Goal: Task Accomplishment & Management: Use online tool/utility

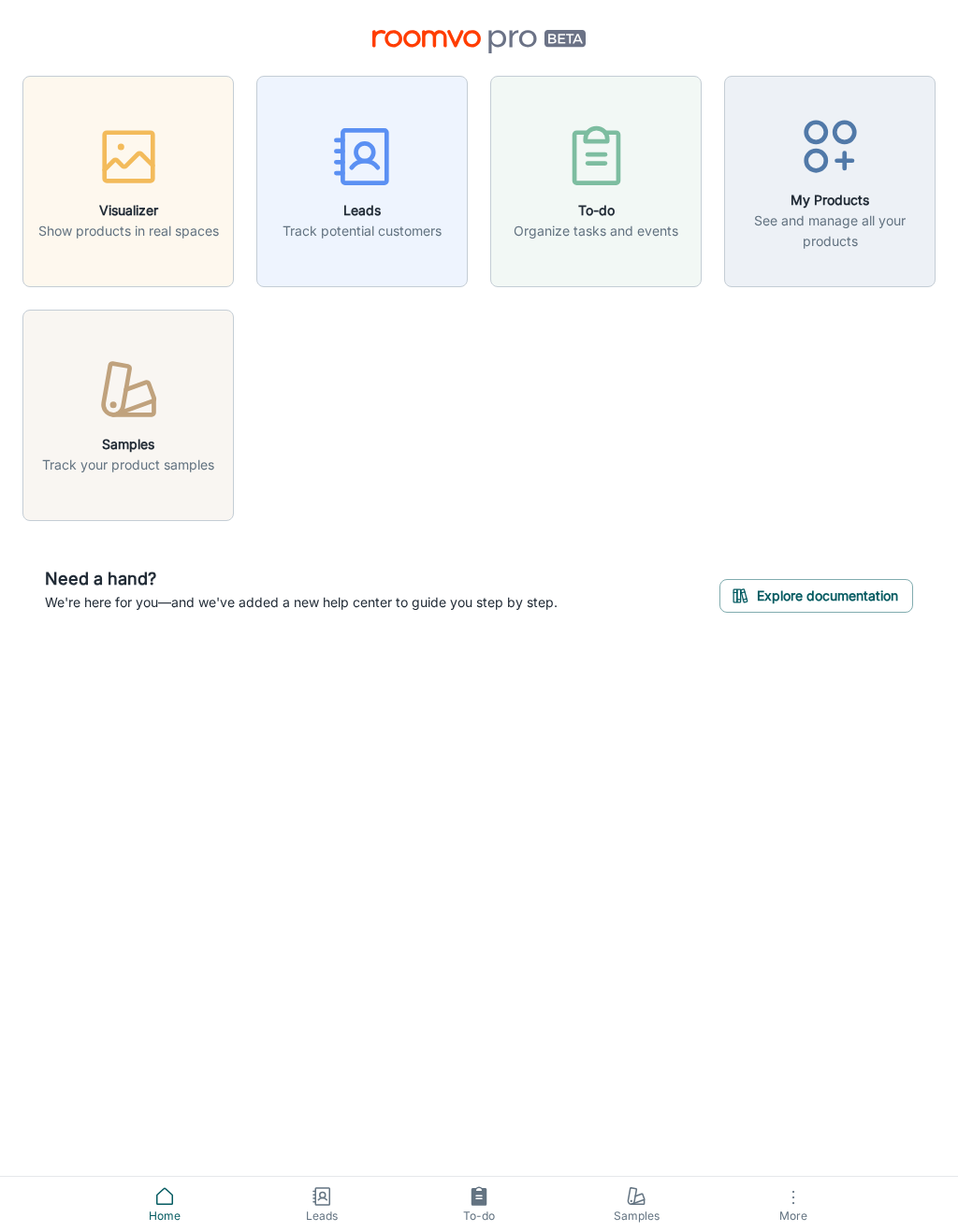
click at [802, 1223] on button "More" at bounding box center [793, 1204] width 157 height 55
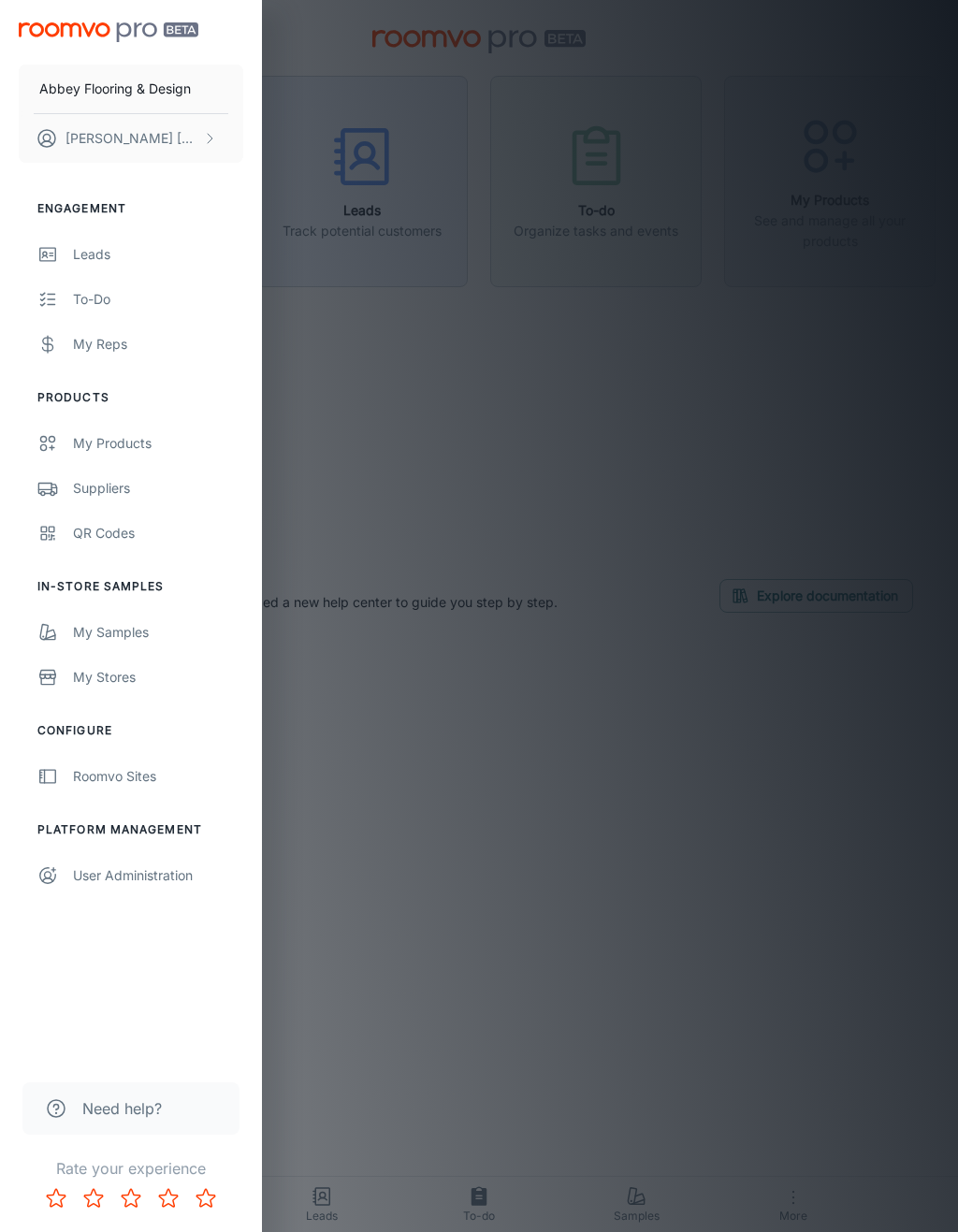
click at [113, 536] on div "QR Codes" at bounding box center [158, 533] width 170 height 21
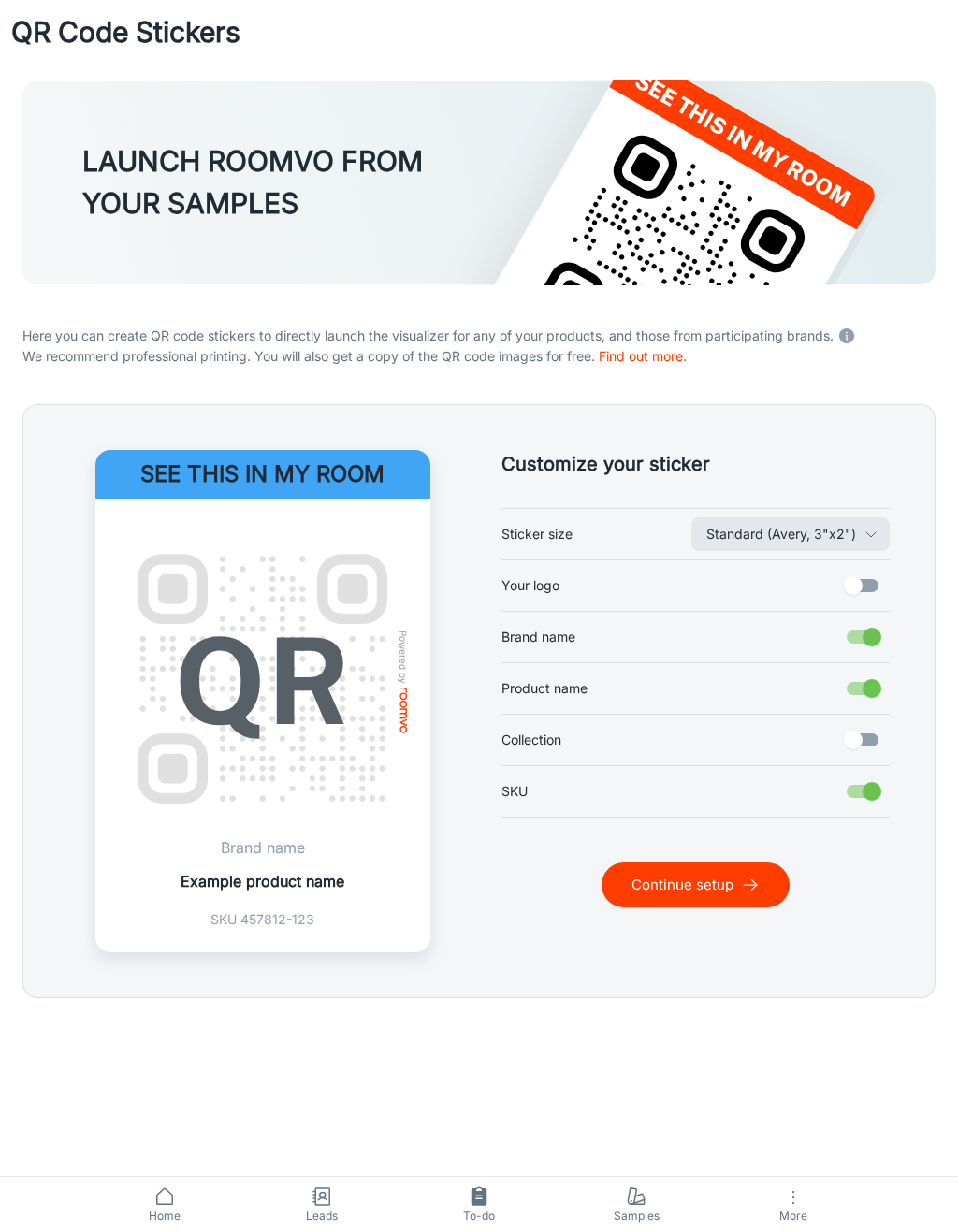
click at [871, 588] on input "Your logo" at bounding box center [853, 585] width 106 height 36
checkbox input "true"
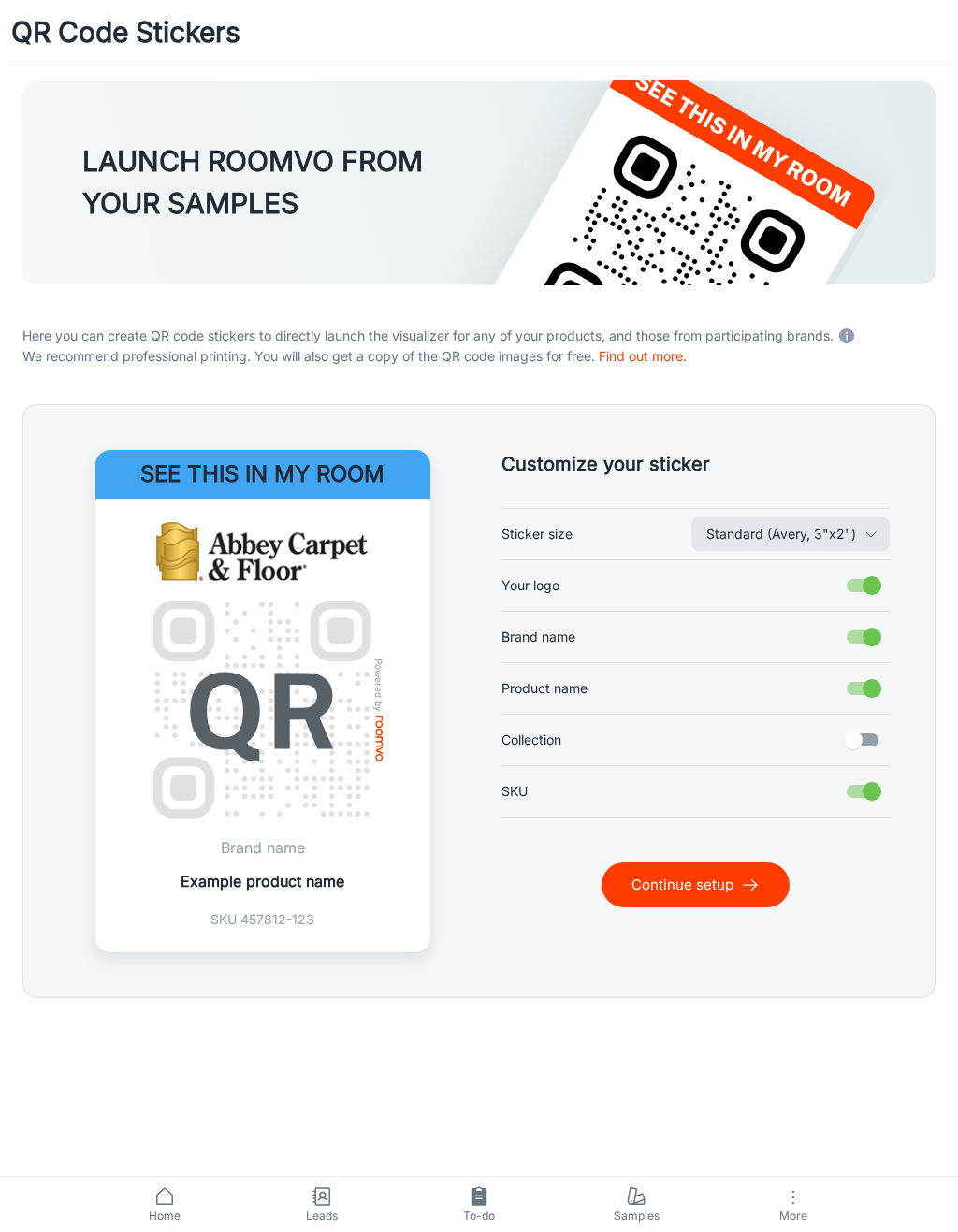
click at [744, 899] on button "Continue setup" at bounding box center [696, 885] width 188 height 45
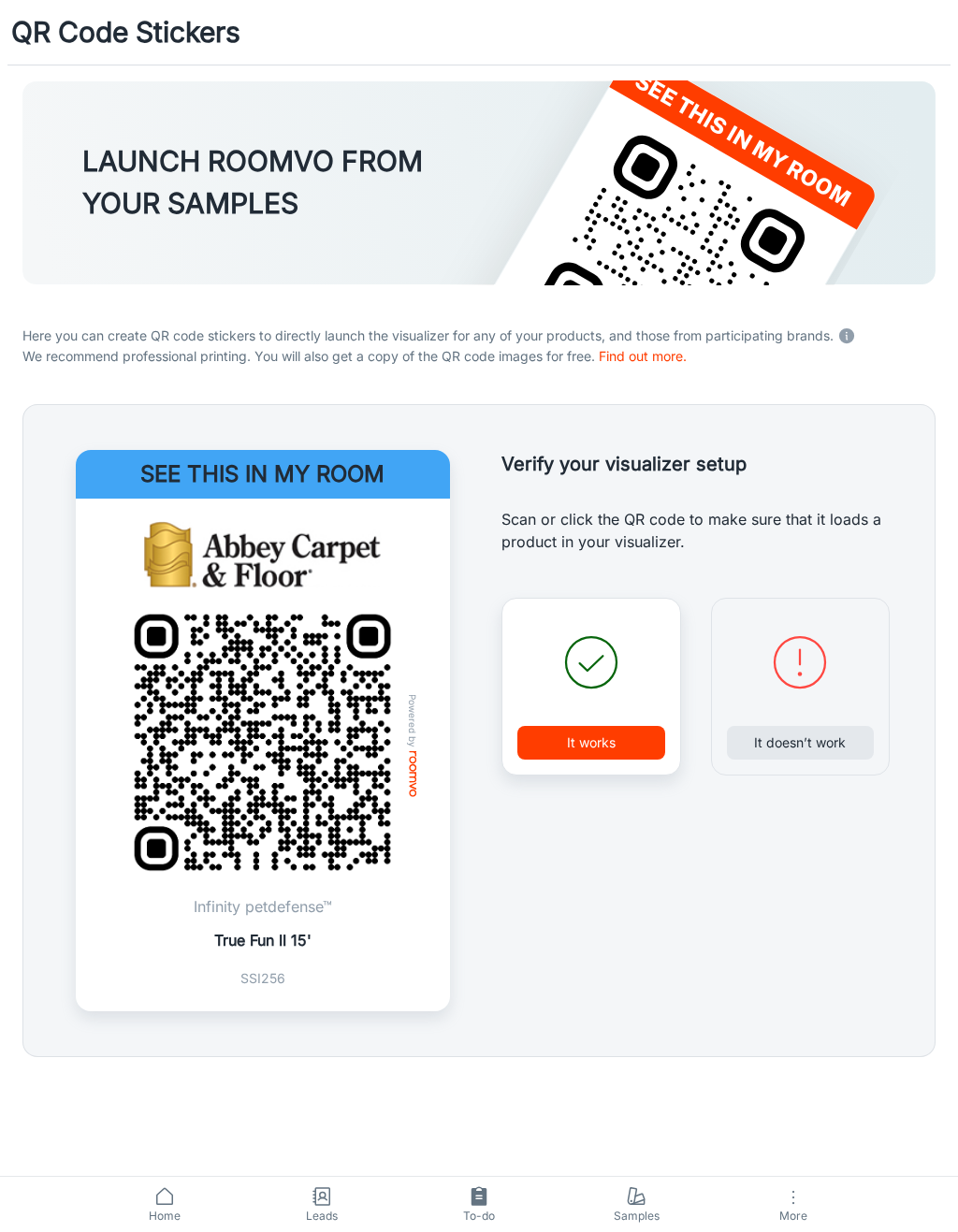
click at [634, 741] on button "It works" at bounding box center [590, 742] width 148 height 34
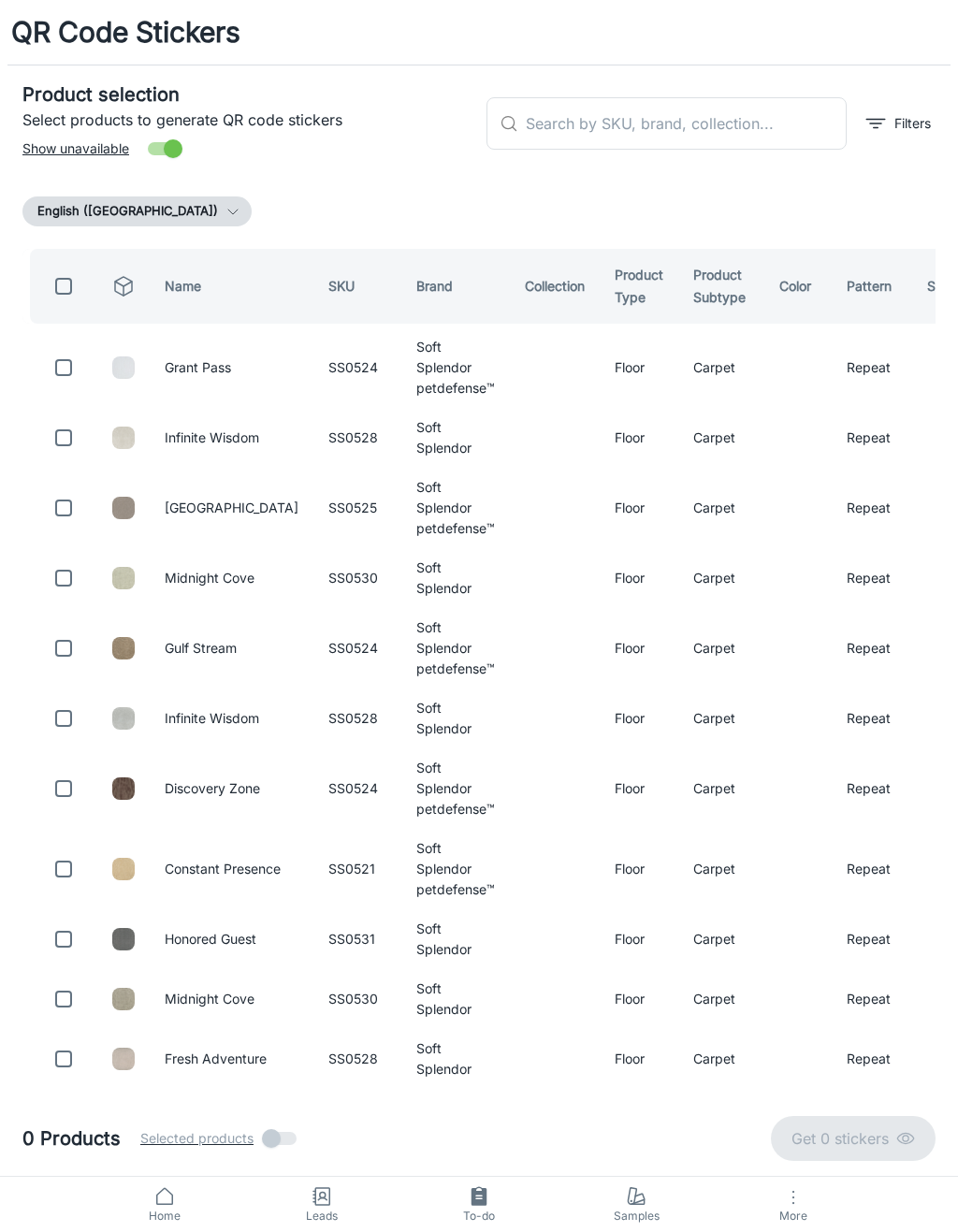
click at [714, 121] on input "text" at bounding box center [685, 124] width 321 height 53
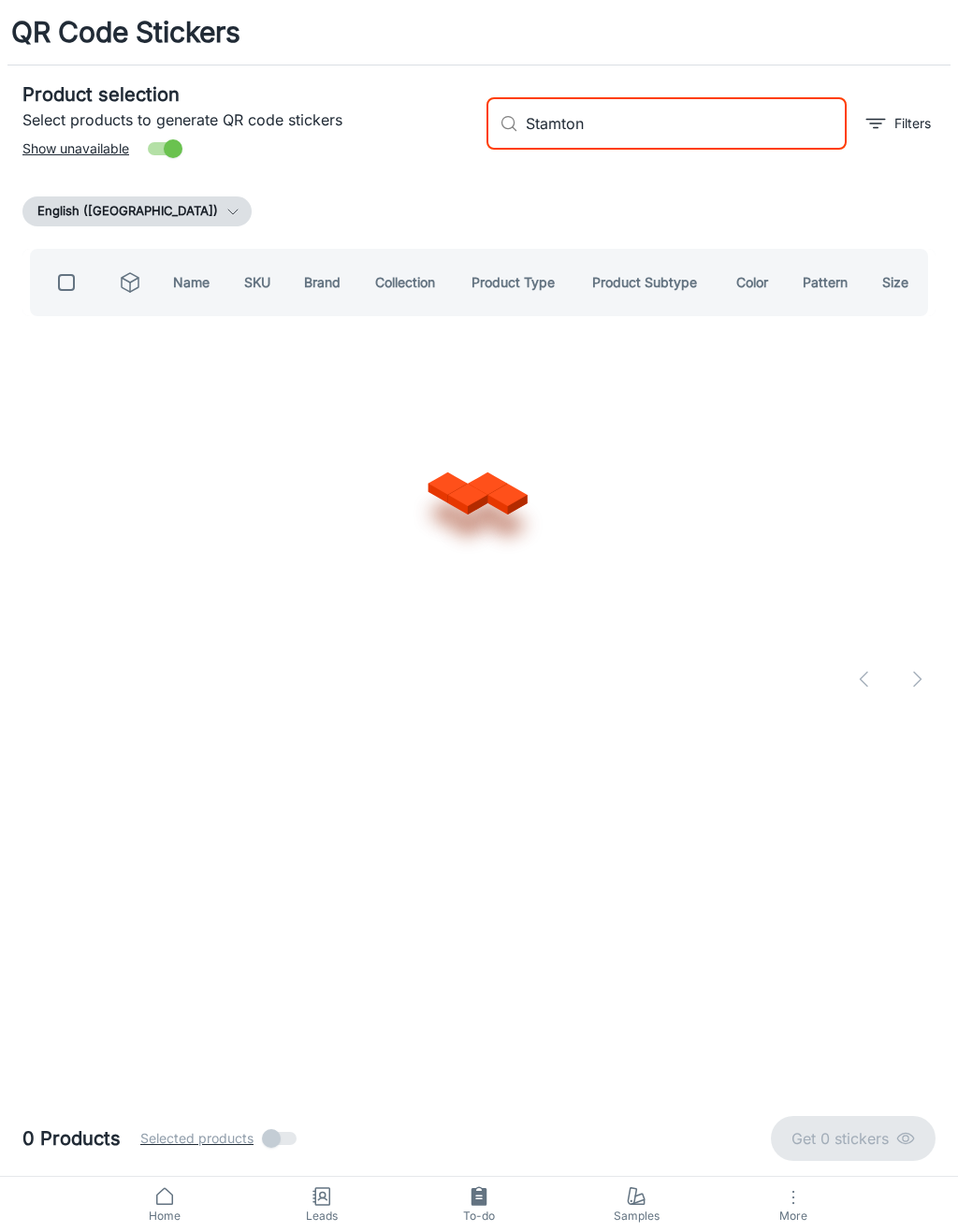
type input "Stamto"
checkbox input "true"
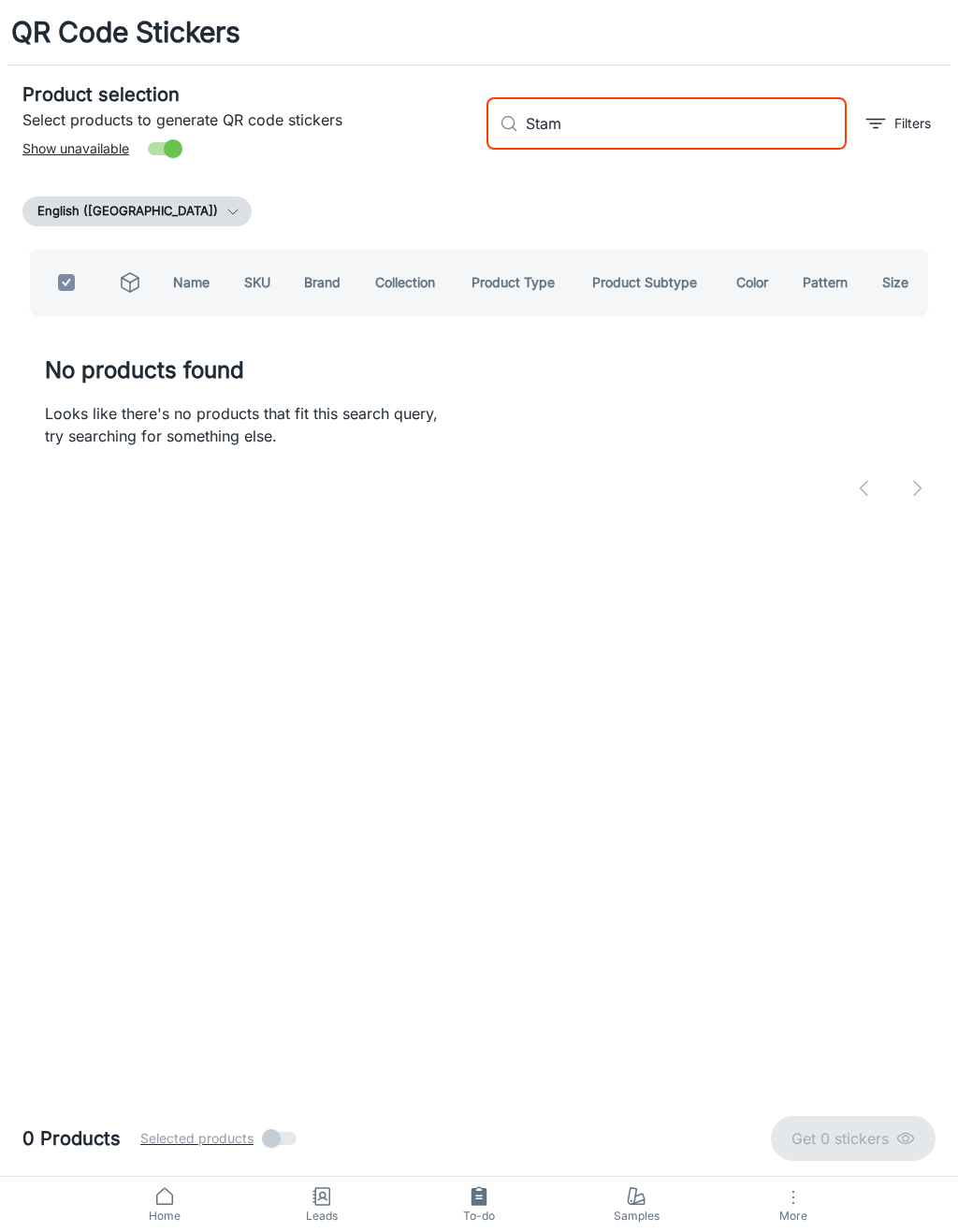
type input "Sta"
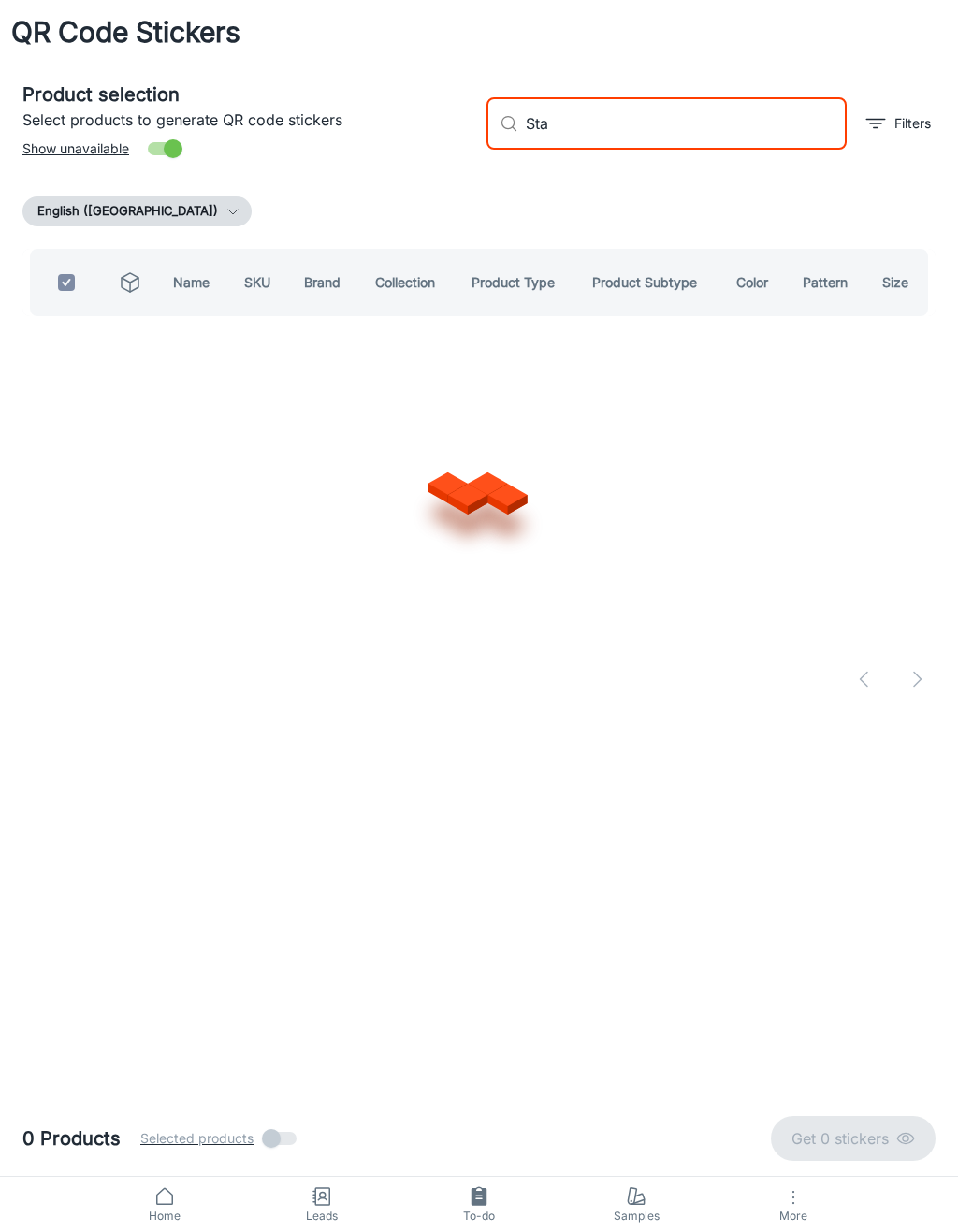
checkbox input "false"
type input "[PERSON_NAME] seaport"
checkbox input "true"
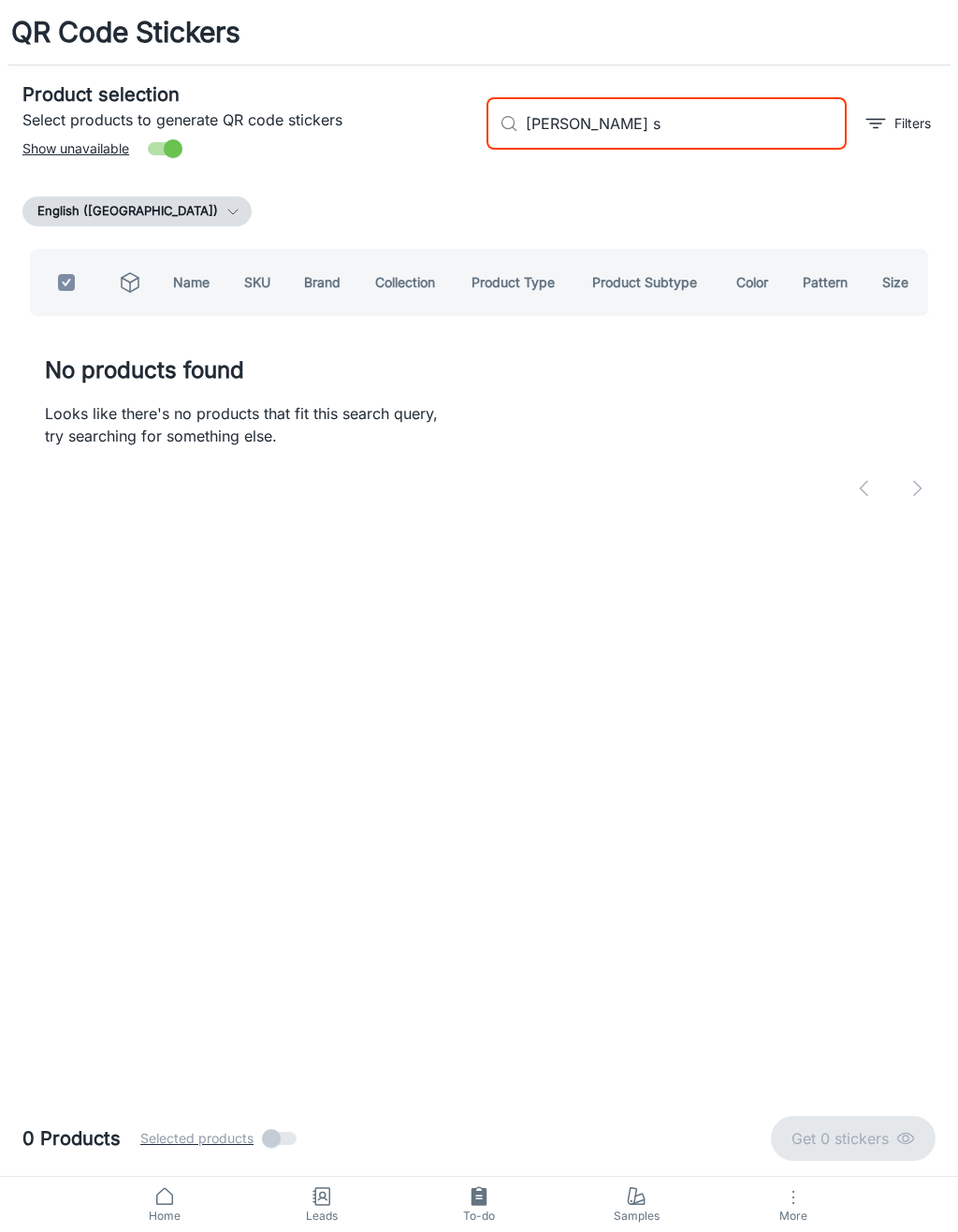
type input "[PERSON_NAME]"
checkbox input "false"
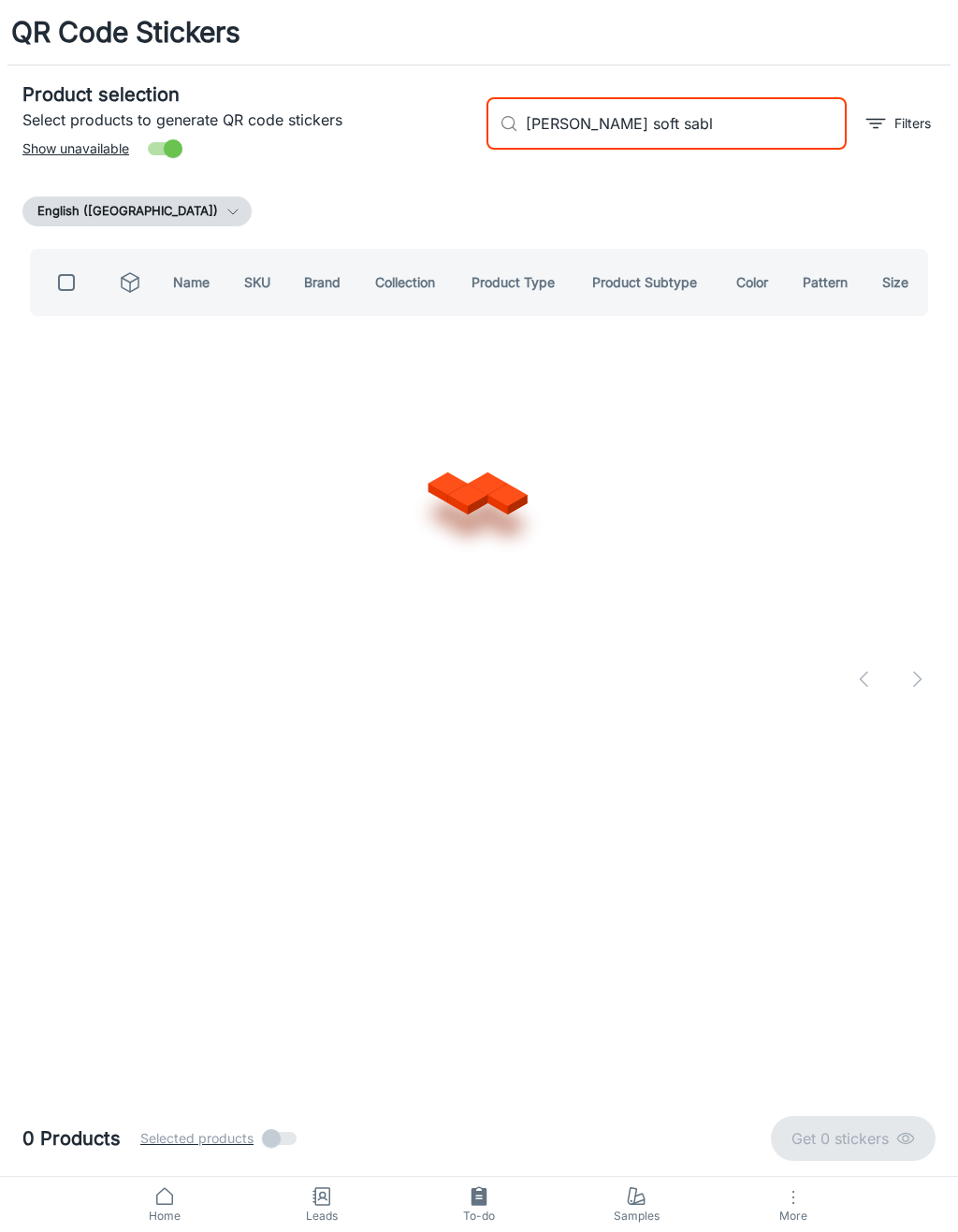
type input "[PERSON_NAME] soft sable"
checkbox input "true"
type input "S"
checkbox input "false"
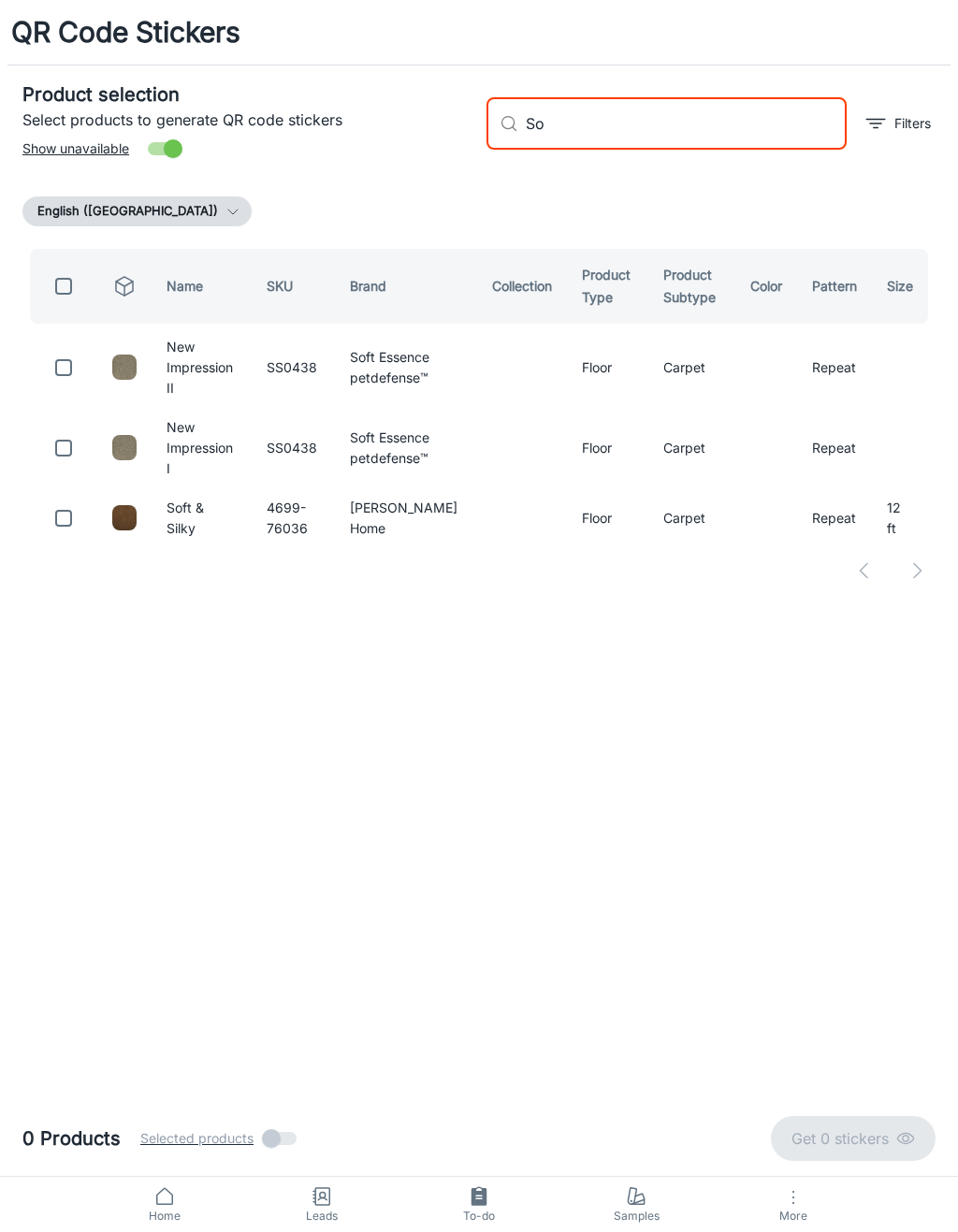
type input "S"
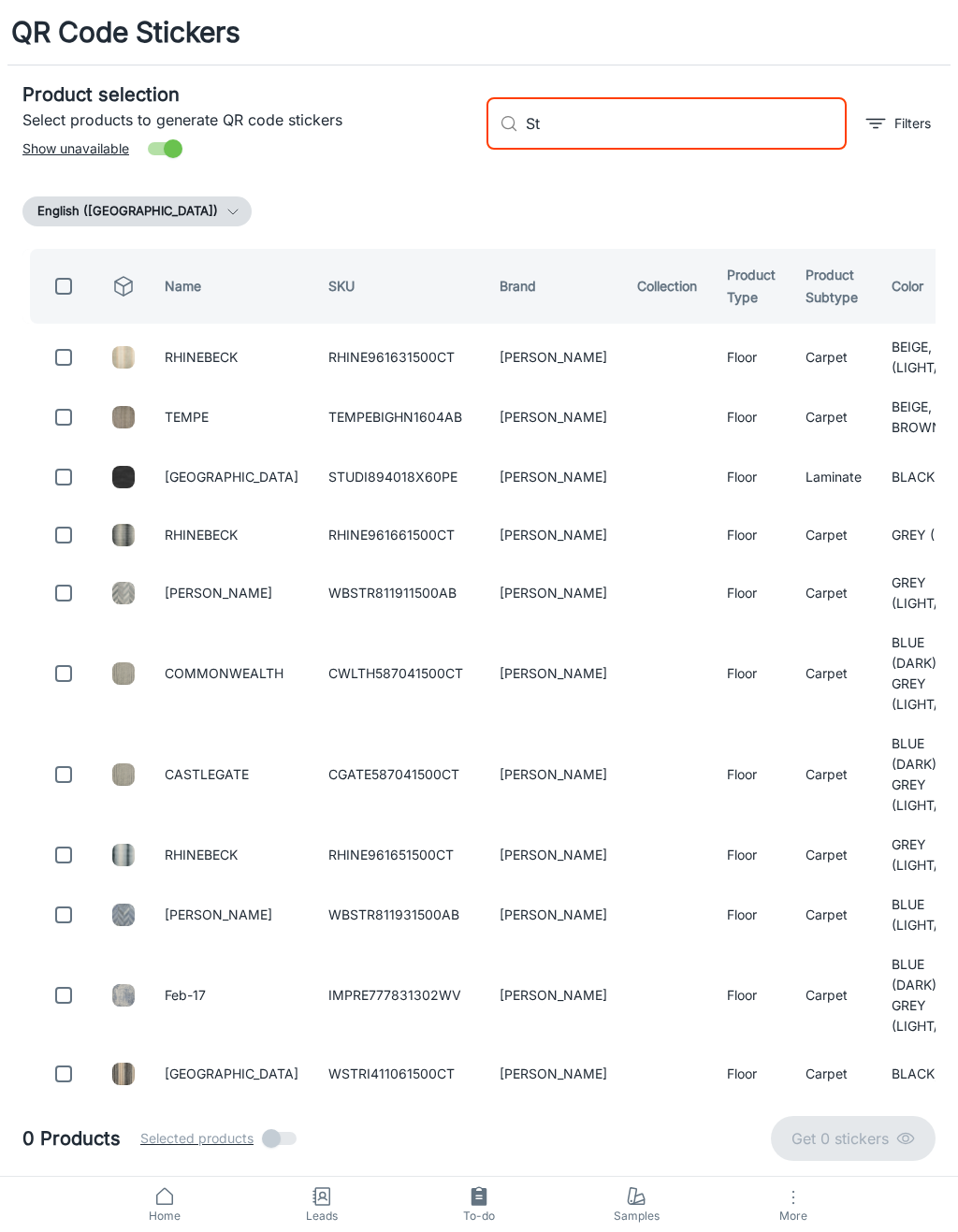
type input "S"
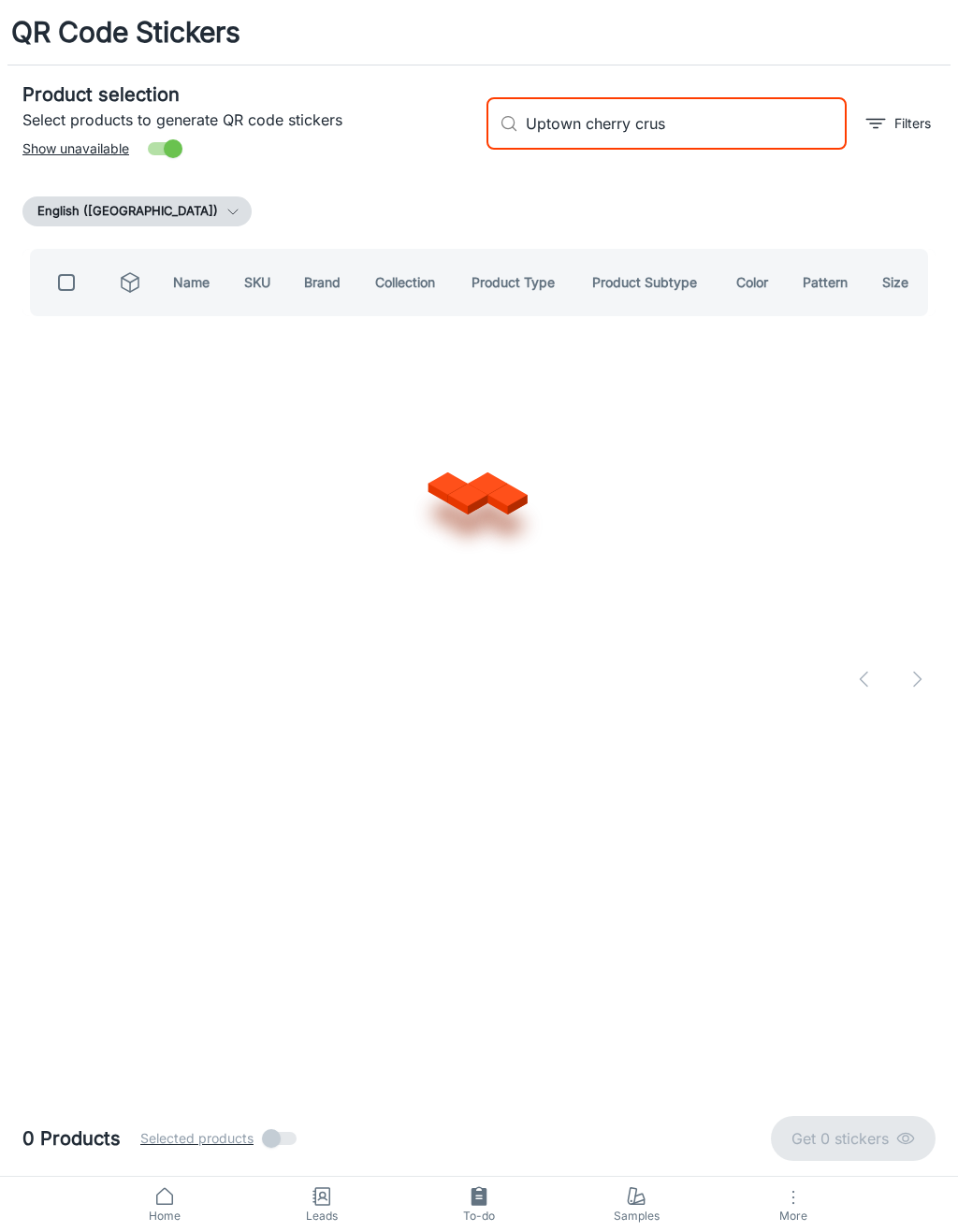
type input "Uptown cherry crush"
checkbox input "true"
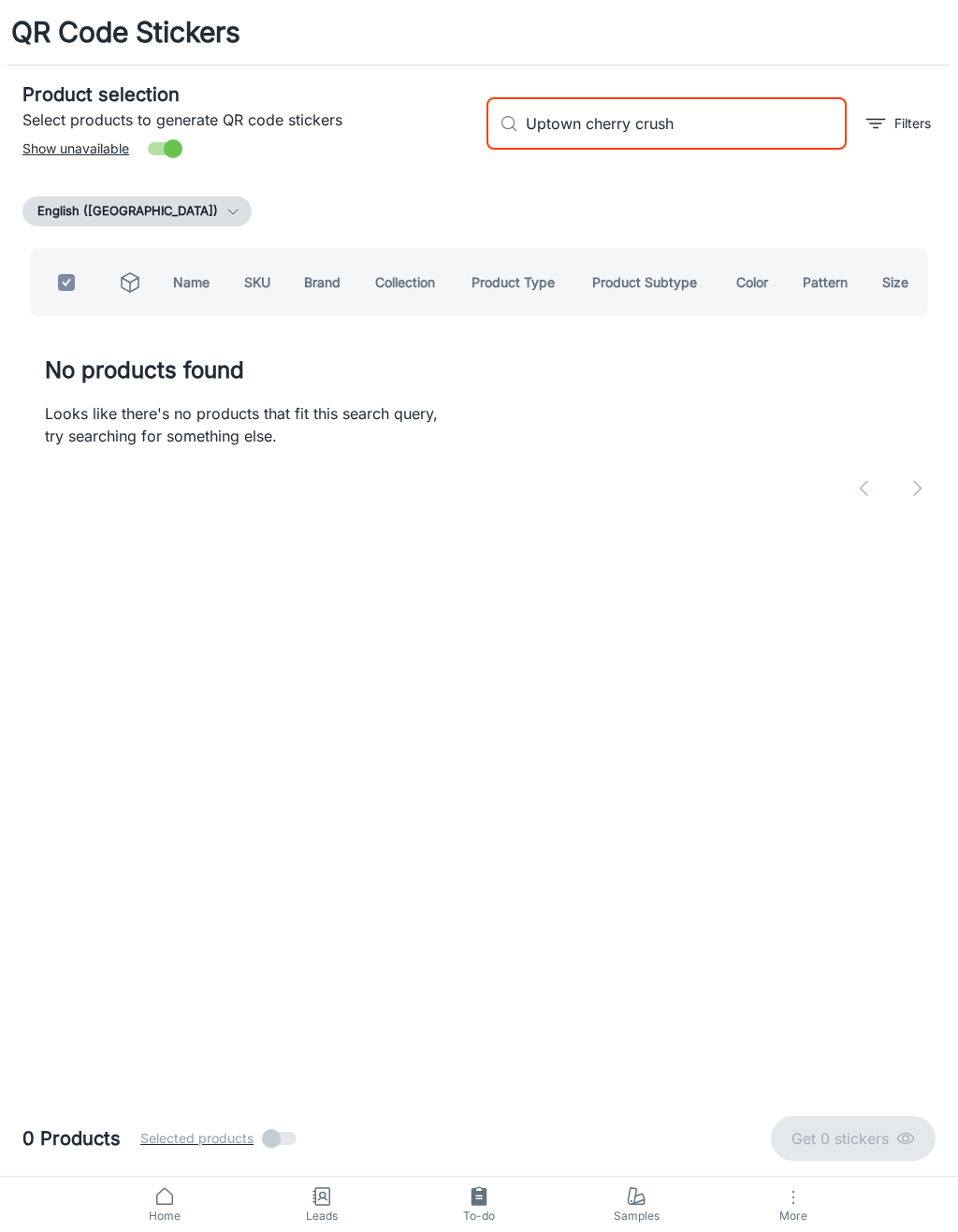
type input "Uptown cherry crush0"
